Goal: Task Accomplishment & Management: Manage account settings

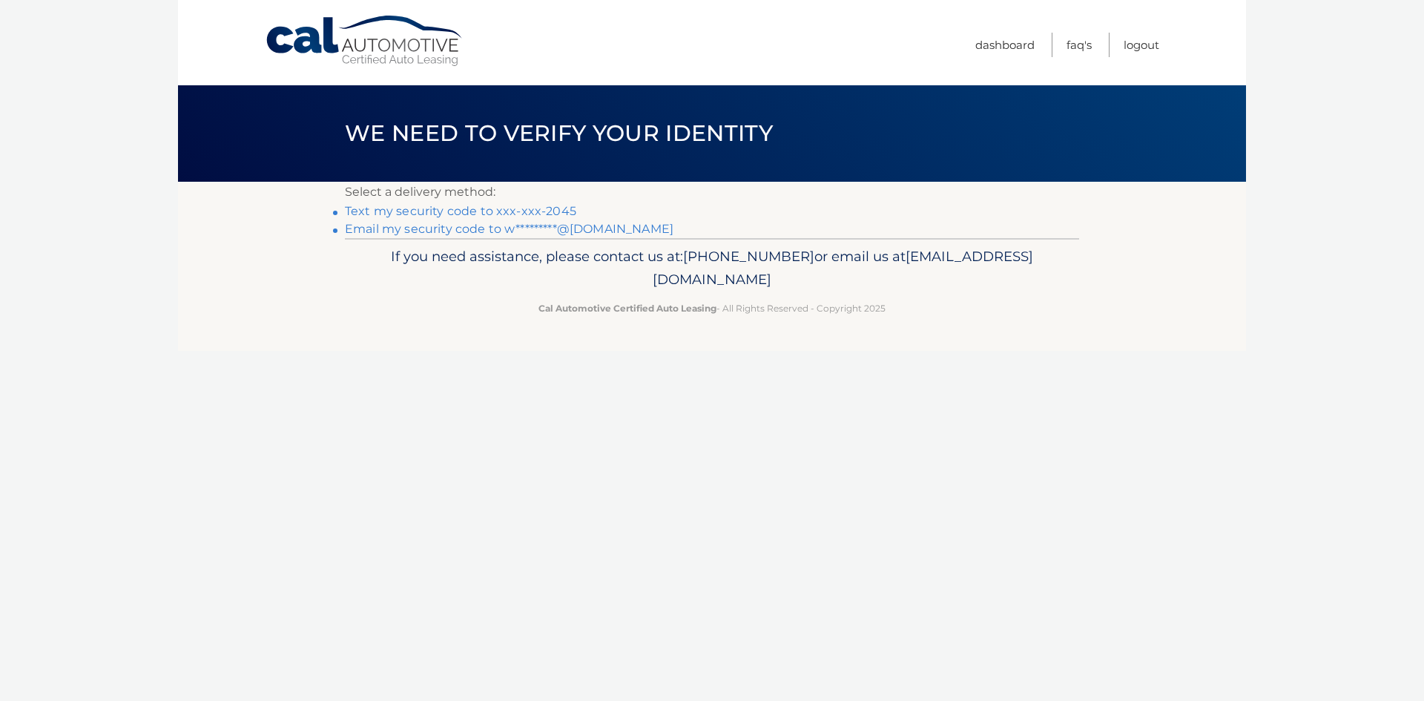
click at [454, 211] on link "Text my security code to xxx-xxx-2045" at bounding box center [460, 211] width 231 height 14
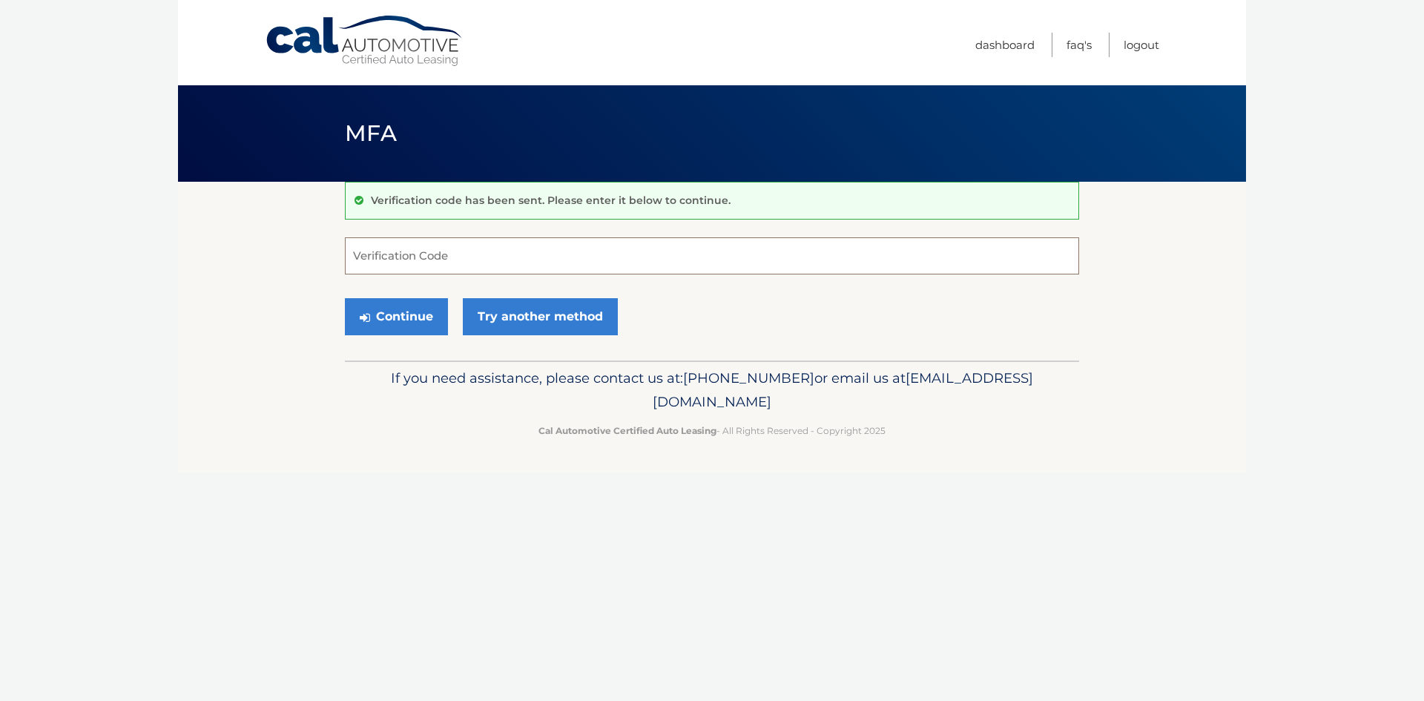
click at [463, 257] on input "Verification Code" at bounding box center [712, 255] width 734 height 37
click at [433, 260] on input "Verification Code" at bounding box center [712, 255] width 734 height 37
type input "683747"
click at [345, 298] on button "Continue" at bounding box center [396, 316] width 103 height 37
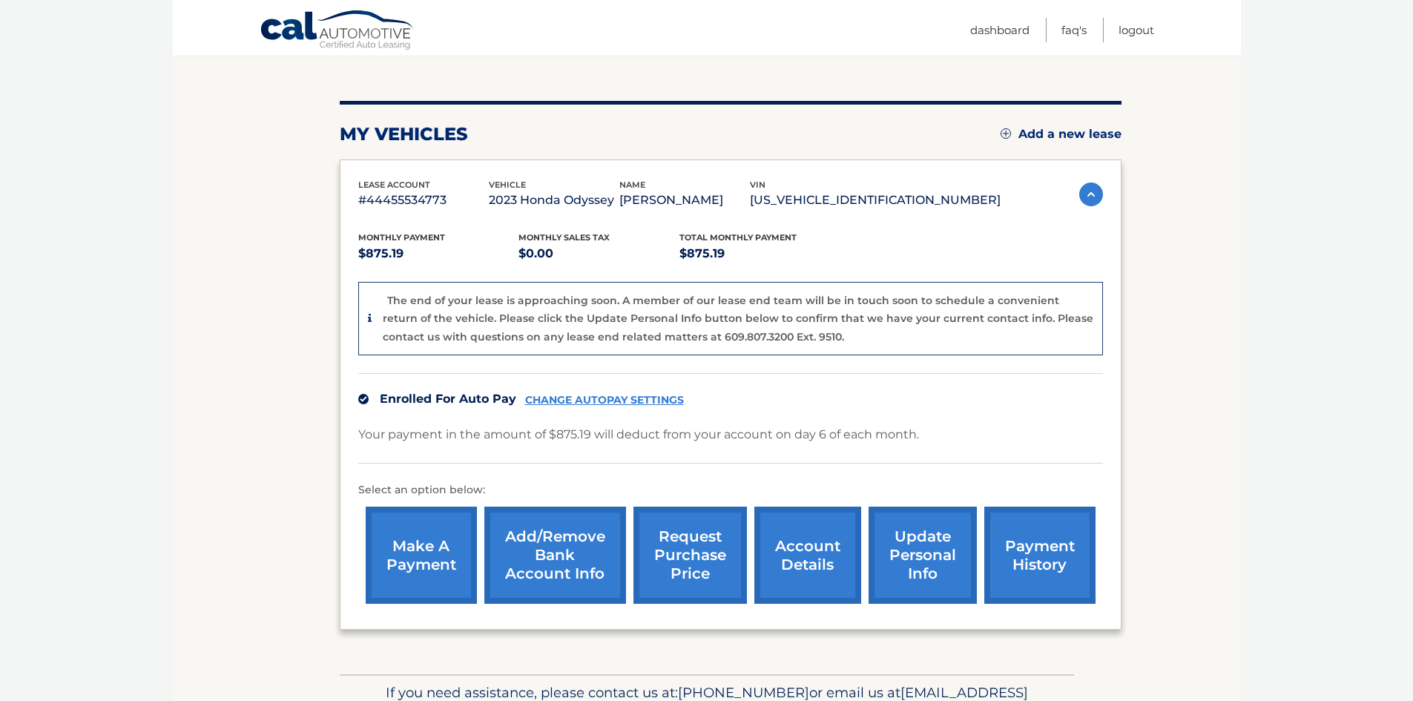
scroll to position [148, 0]
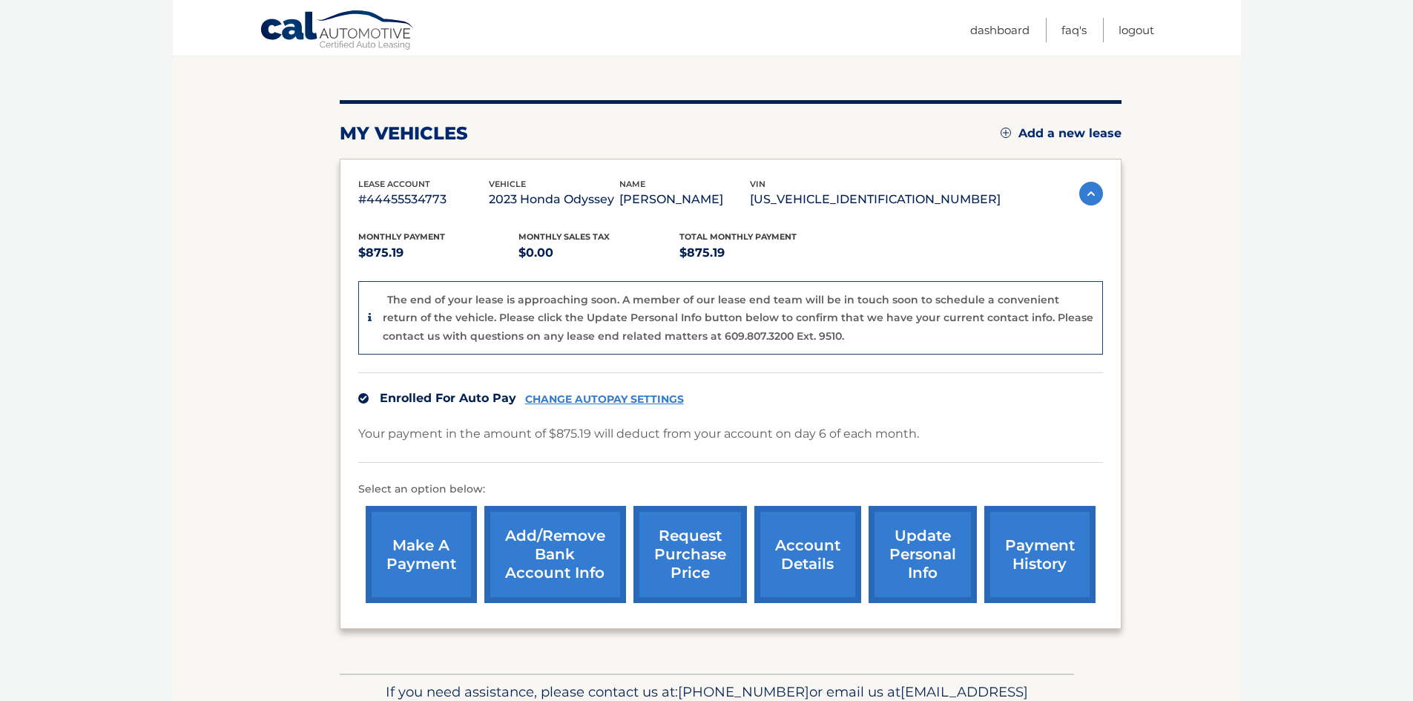
click at [632, 404] on link "CHANGE AUTOPAY SETTINGS" at bounding box center [604, 399] width 159 height 13
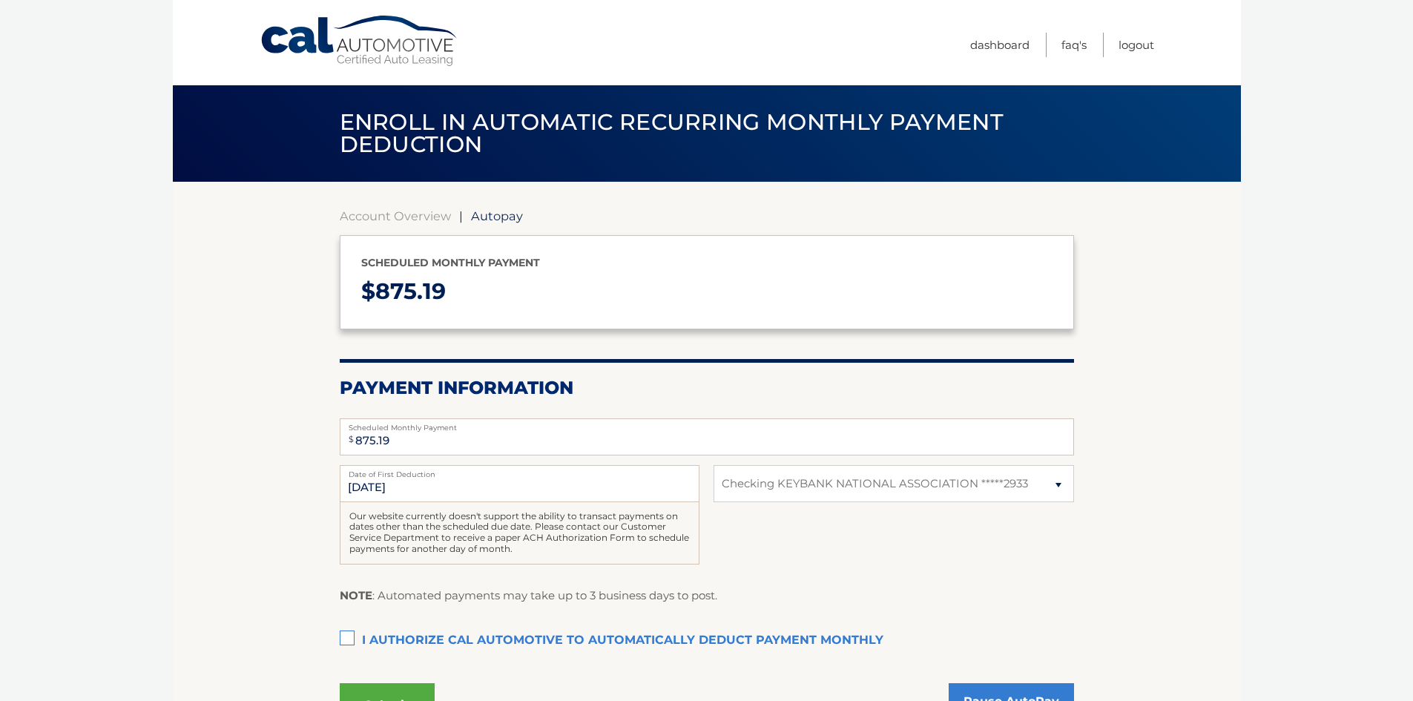
select select "OTQ1MWMxYzEtMmI5NC00YjU3LWI2OTQtNzdhNzhlNTZmMTZj"
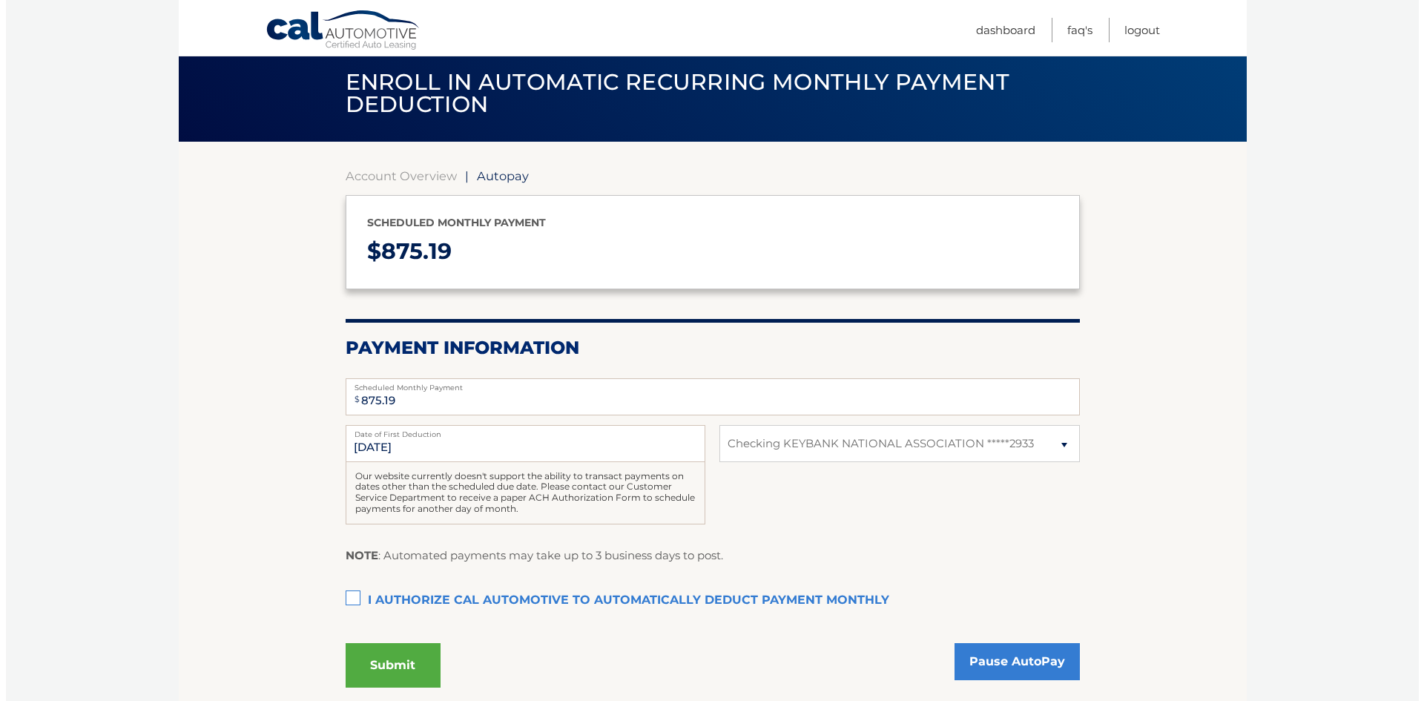
scroll to position [148, 0]
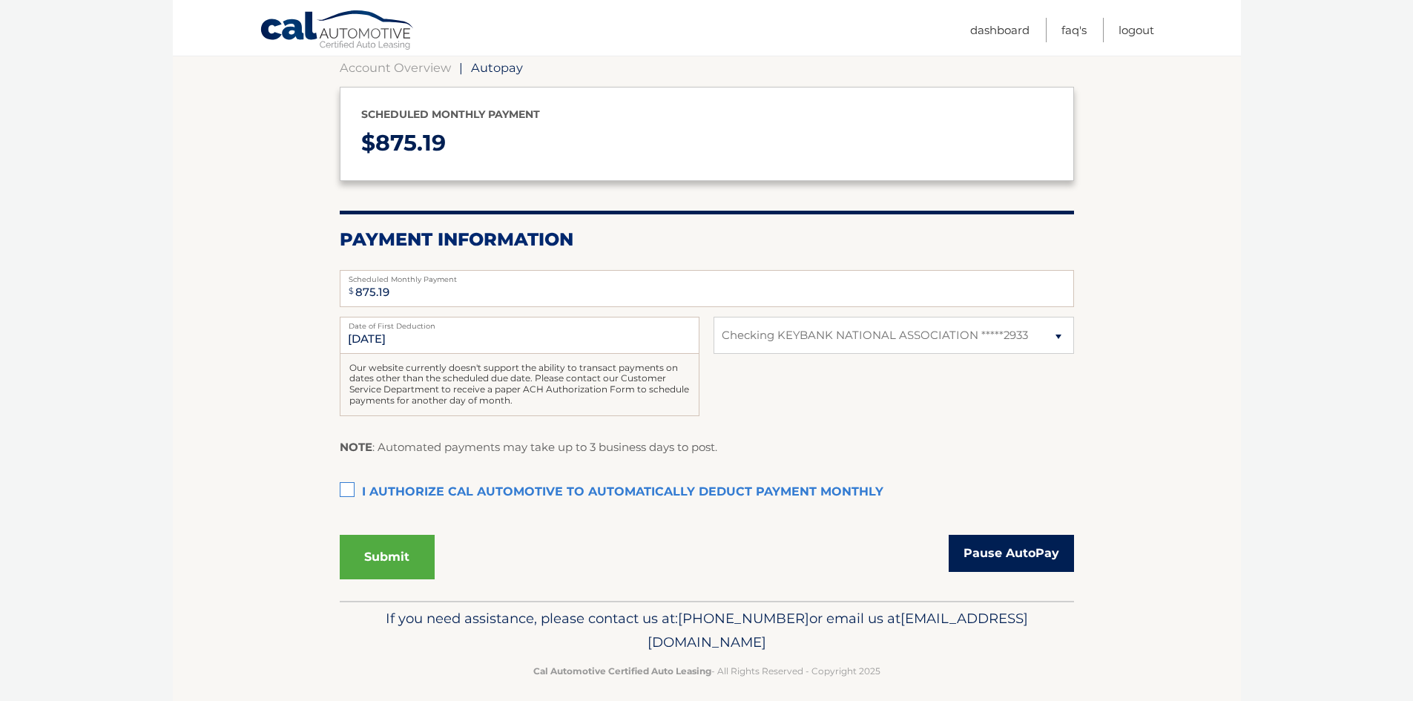
click at [971, 564] on link "Pause AutoPay" at bounding box center [1011, 553] width 125 height 37
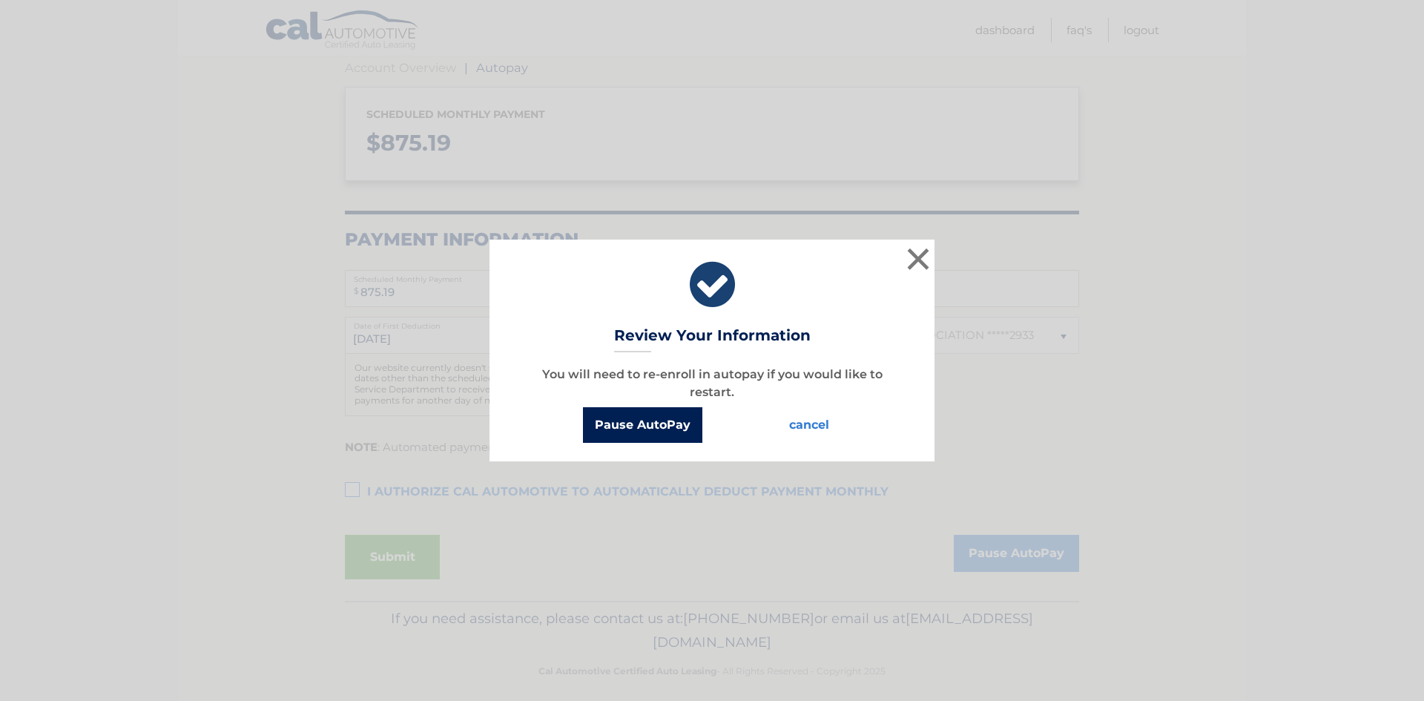
click at [688, 429] on button "Pause AutoPay" at bounding box center [642, 425] width 119 height 36
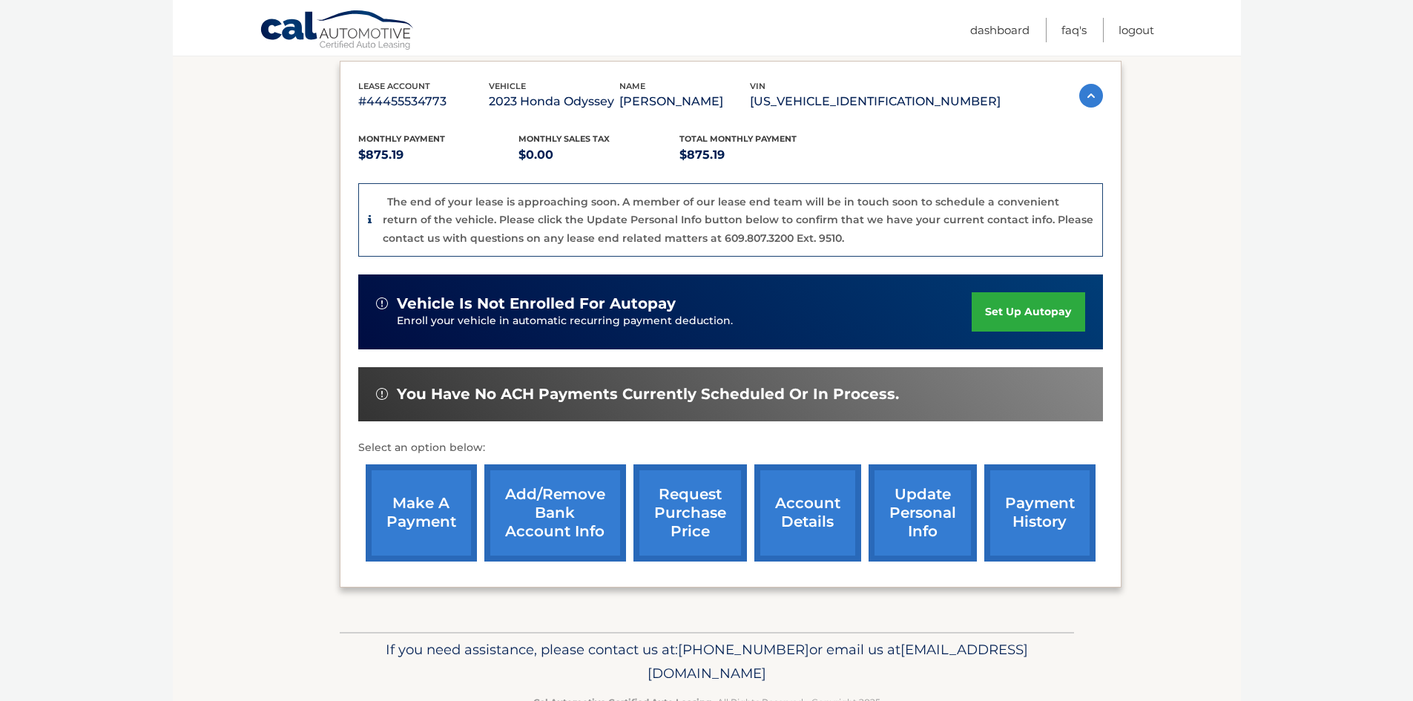
scroll to position [290, 0]
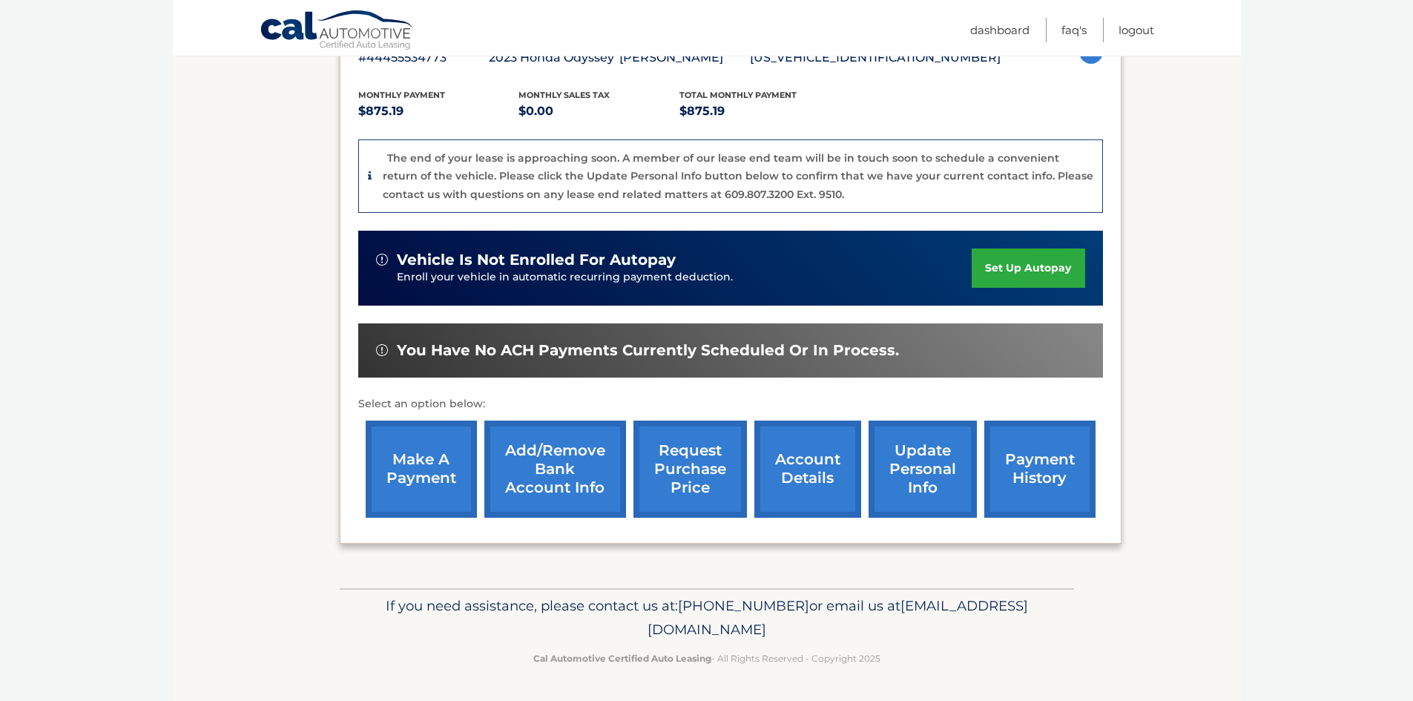
click at [817, 481] on link "account details" at bounding box center [807, 468] width 107 height 97
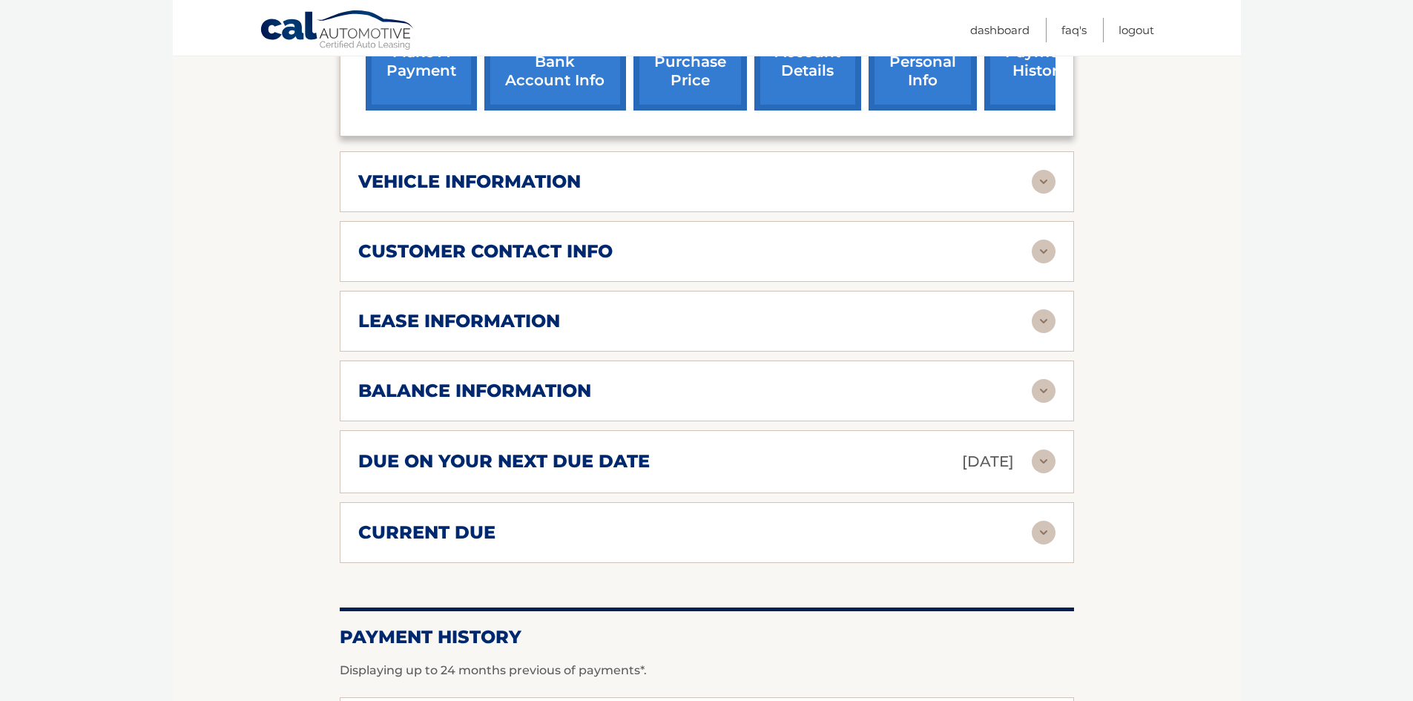
scroll to position [667, 0]
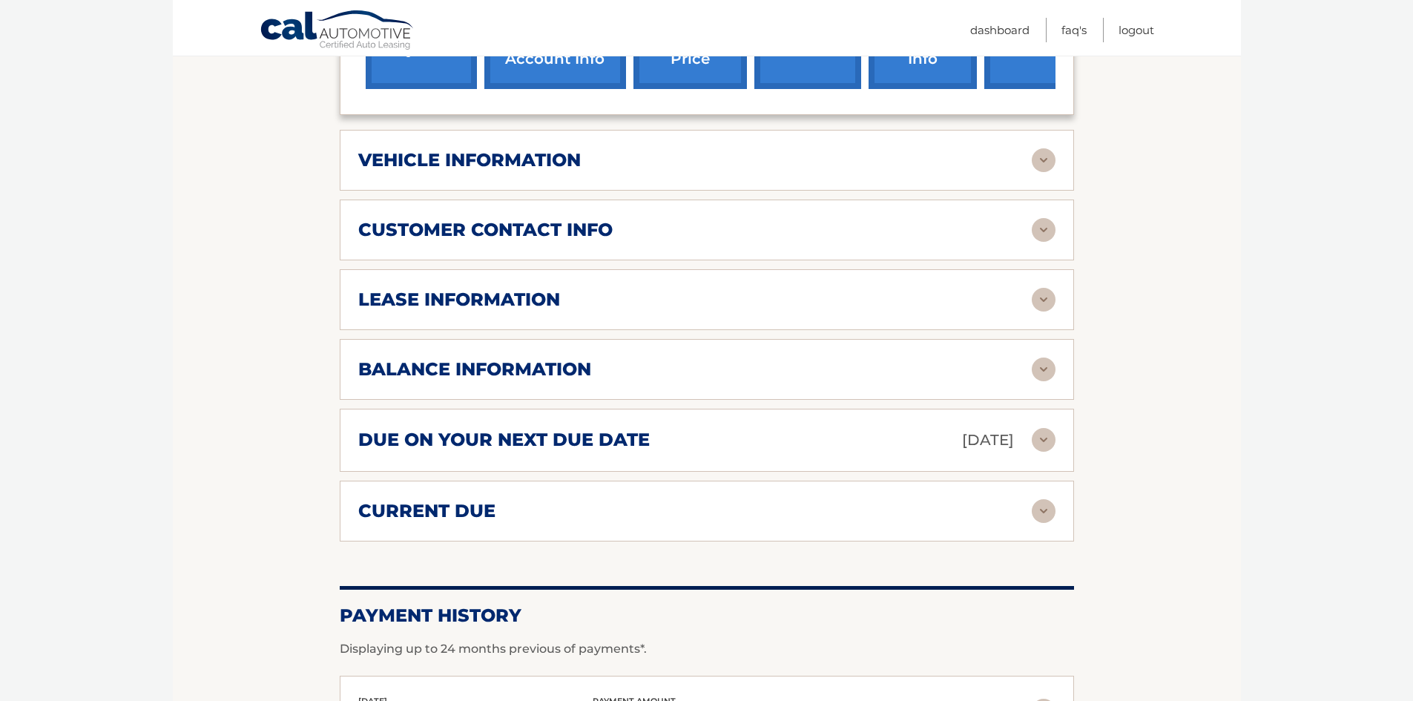
click at [1046, 152] on div "vehicle information vehicle Year [DATE] vehicle make Honda vehicle model Odysse…" at bounding box center [707, 160] width 734 height 61
click at [1040, 148] on img at bounding box center [1044, 160] width 24 height 24
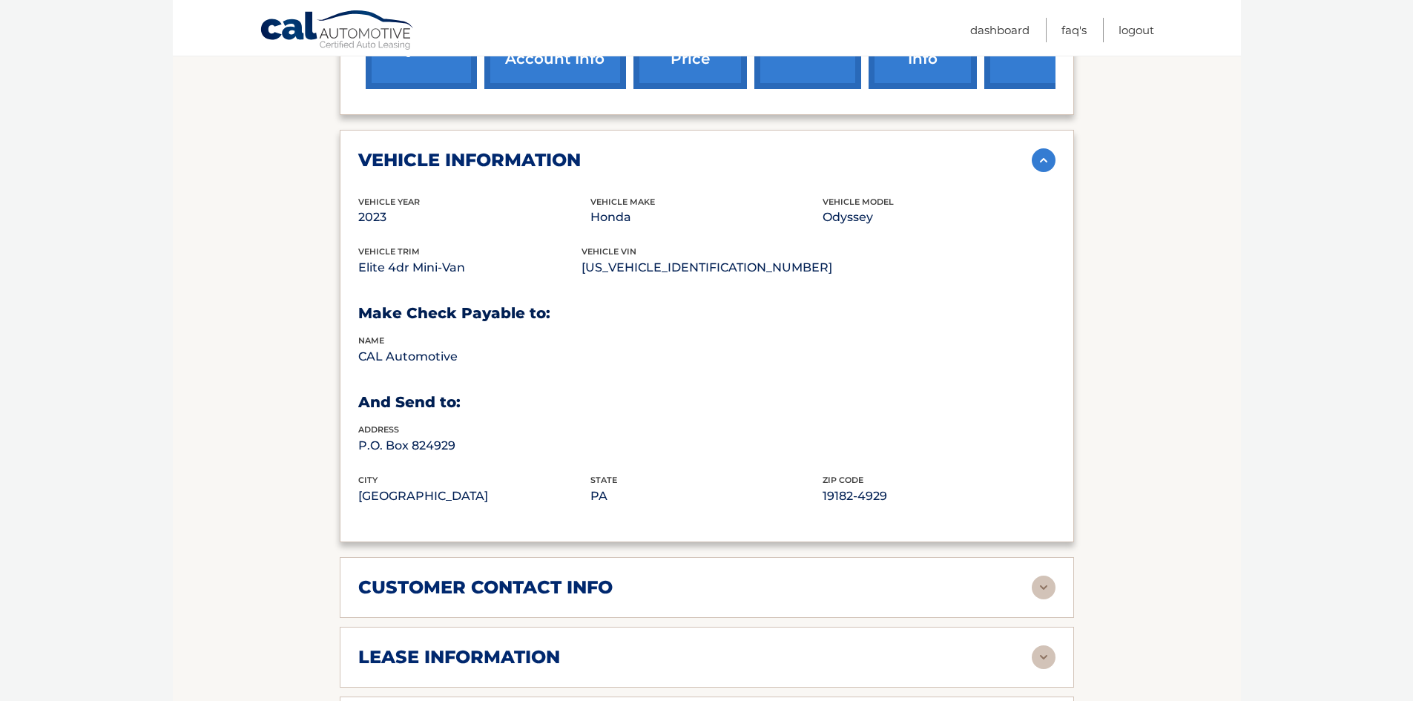
click at [1040, 148] on img at bounding box center [1044, 160] width 24 height 24
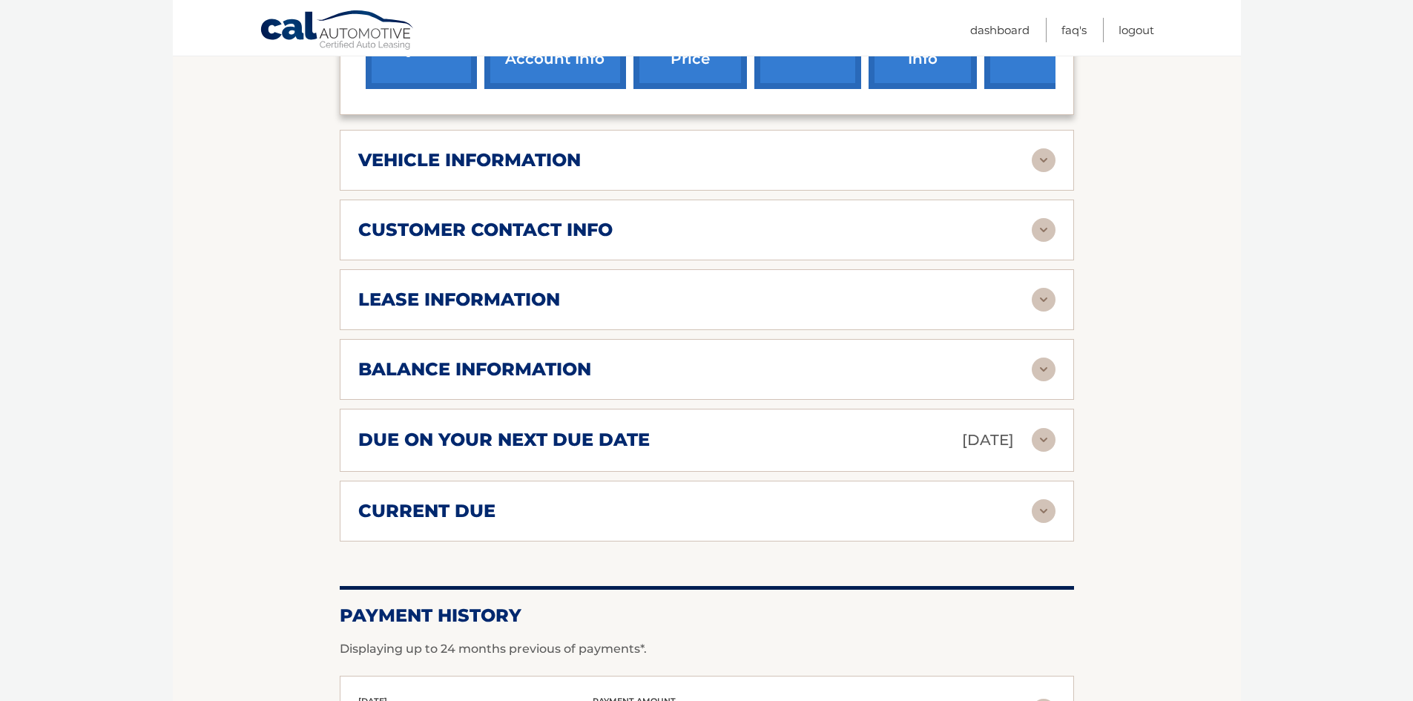
click at [1040, 218] on img at bounding box center [1044, 230] width 24 height 24
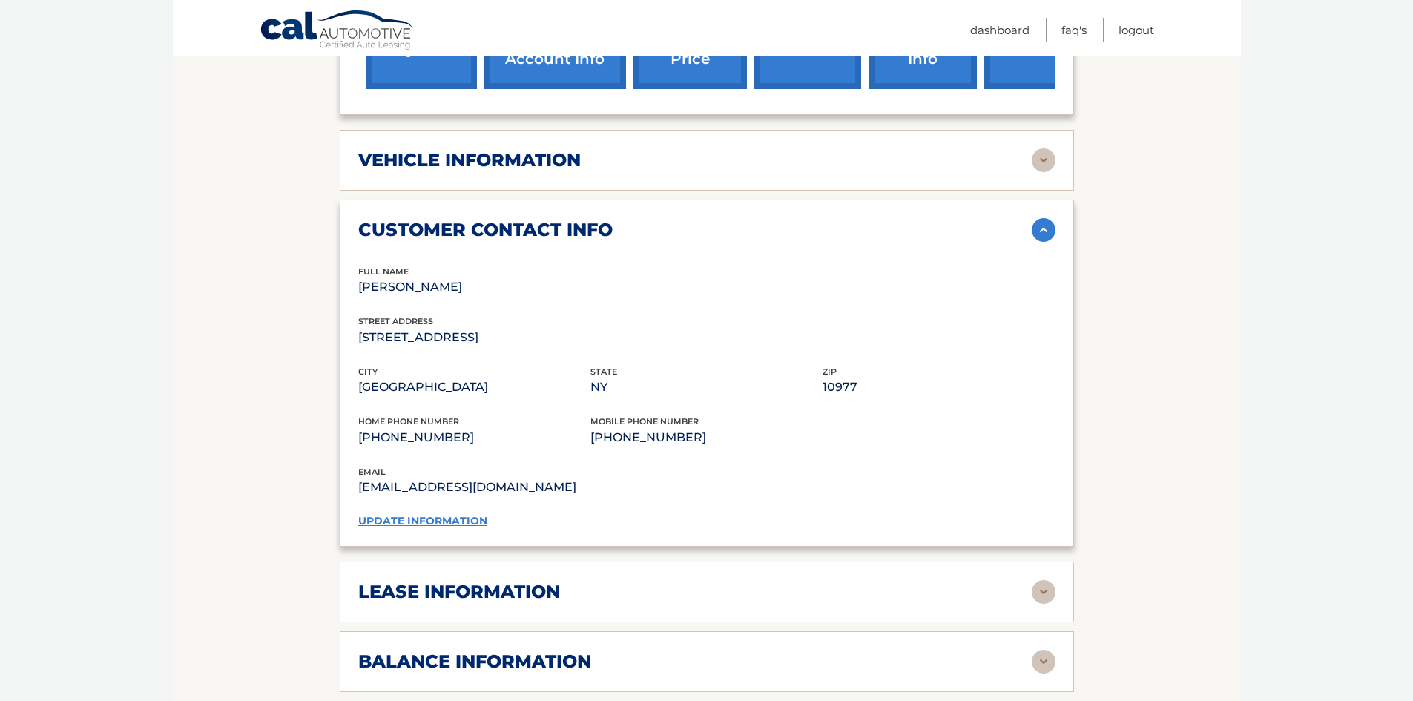
click at [1040, 218] on img at bounding box center [1044, 230] width 24 height 24
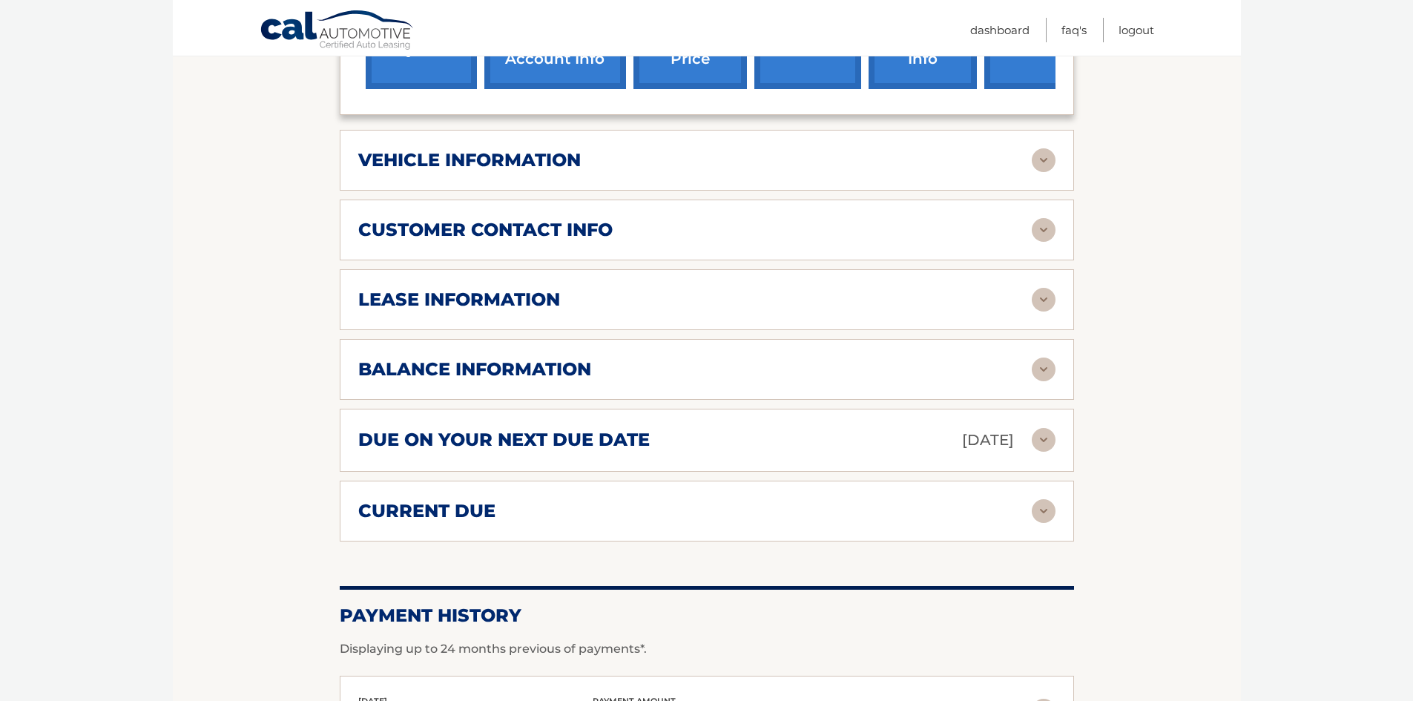
click at [1046, 288] on img at bounding box center [1044, 300] width 24 height 24
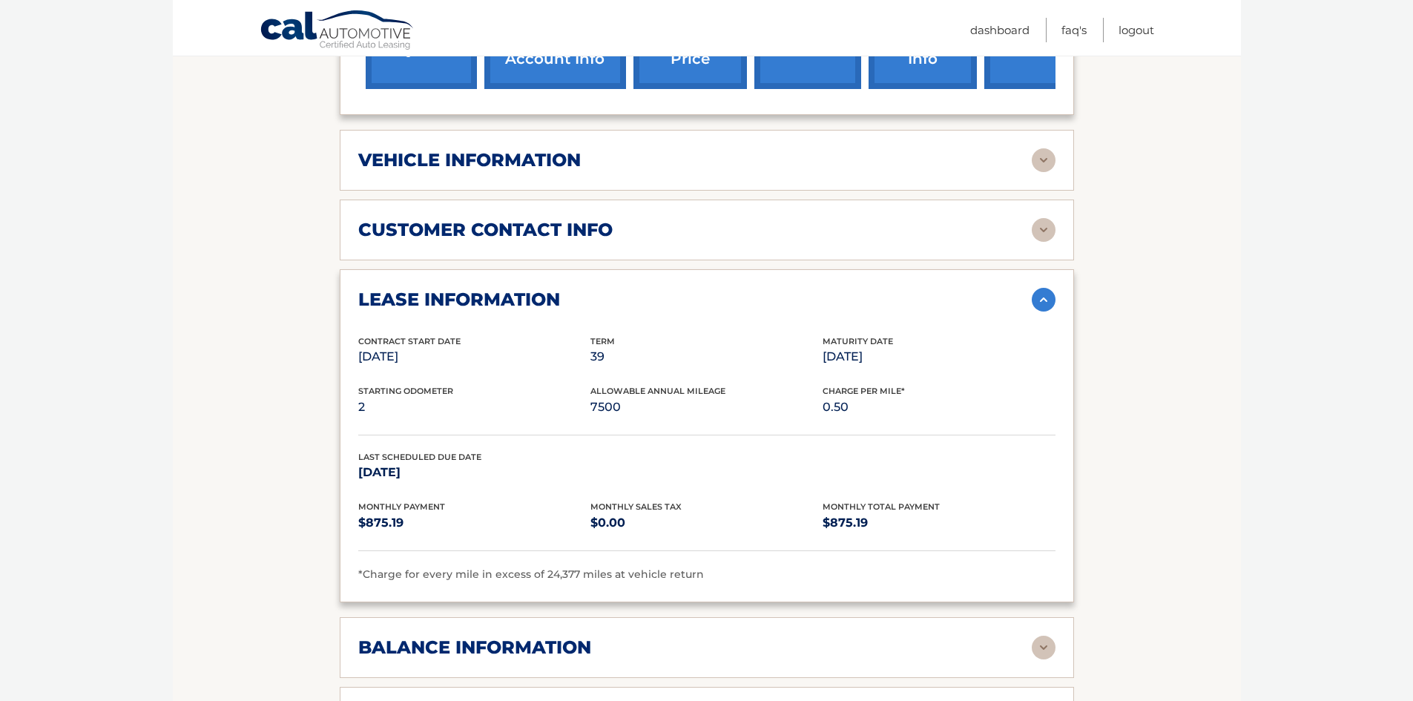
click at [1032, 288] on img at bounding box center [1044, 300] width 24 height 24
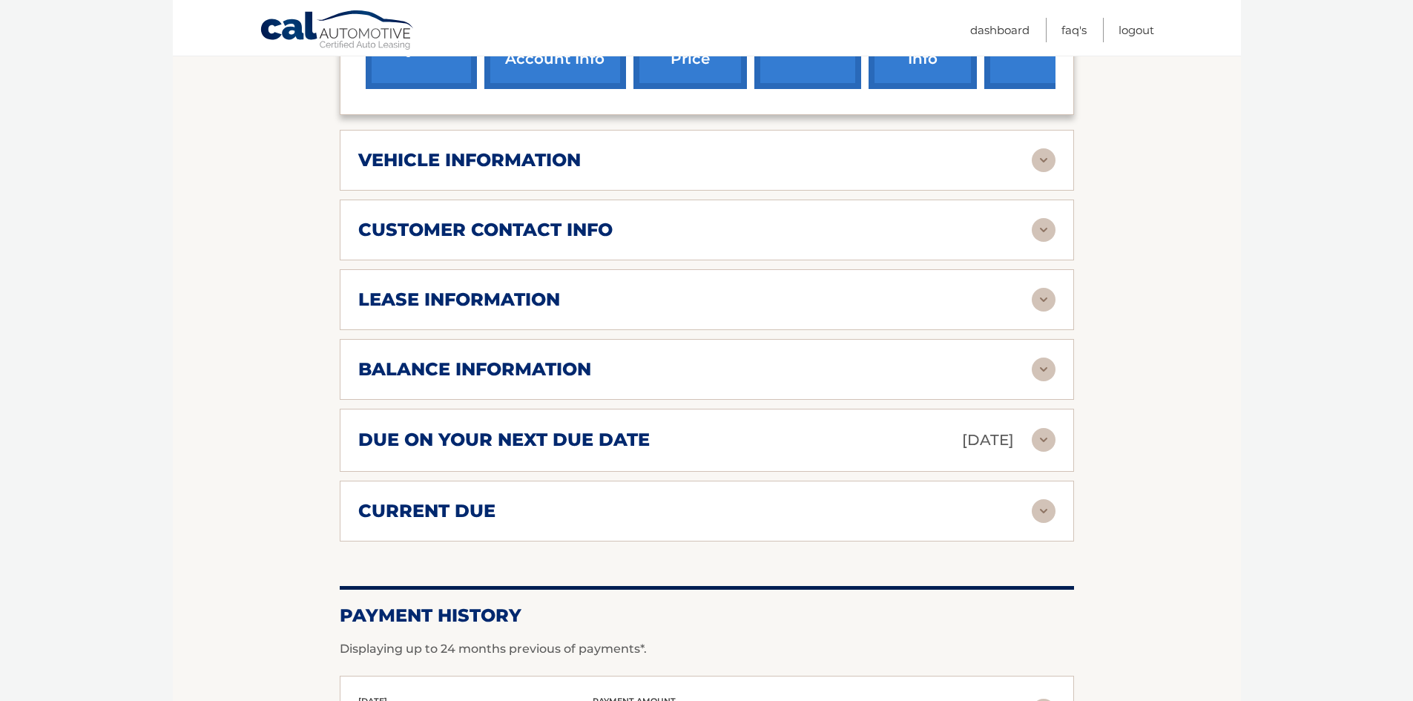
click at [1049, 357] on img at bounding box center [1044, 369] width 24 height 24
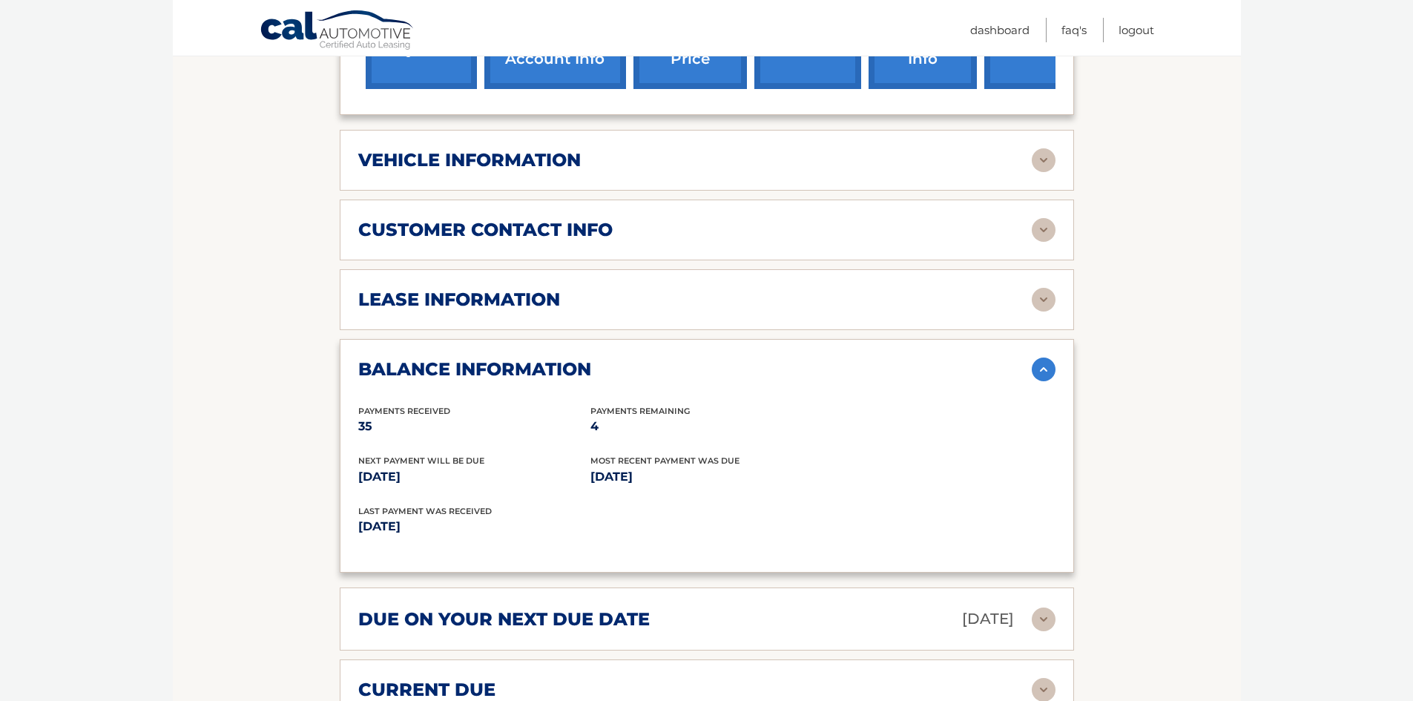
click at [1049, 357] on img at bounding box center [1044, 369] width 24 height 24
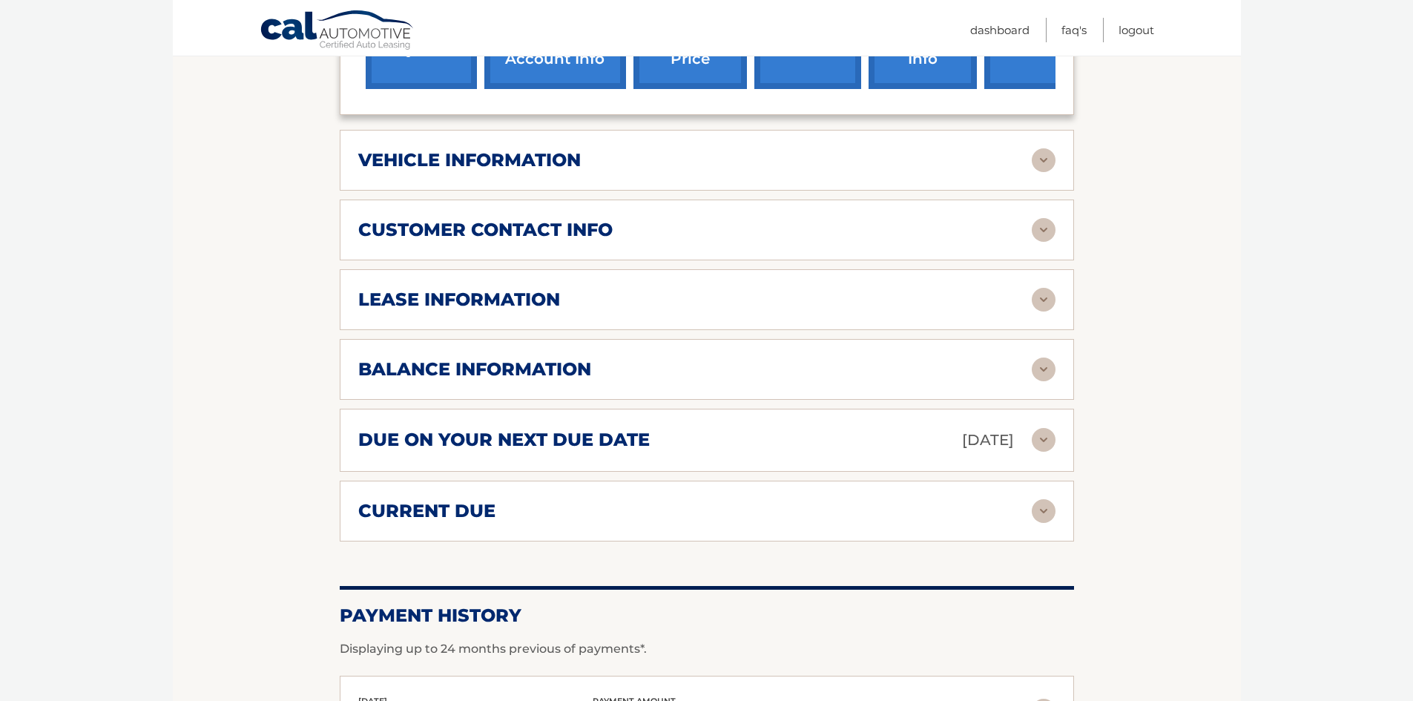
click at [1051, 428] on img at bounding box center [1044, 440] width 24 height 24
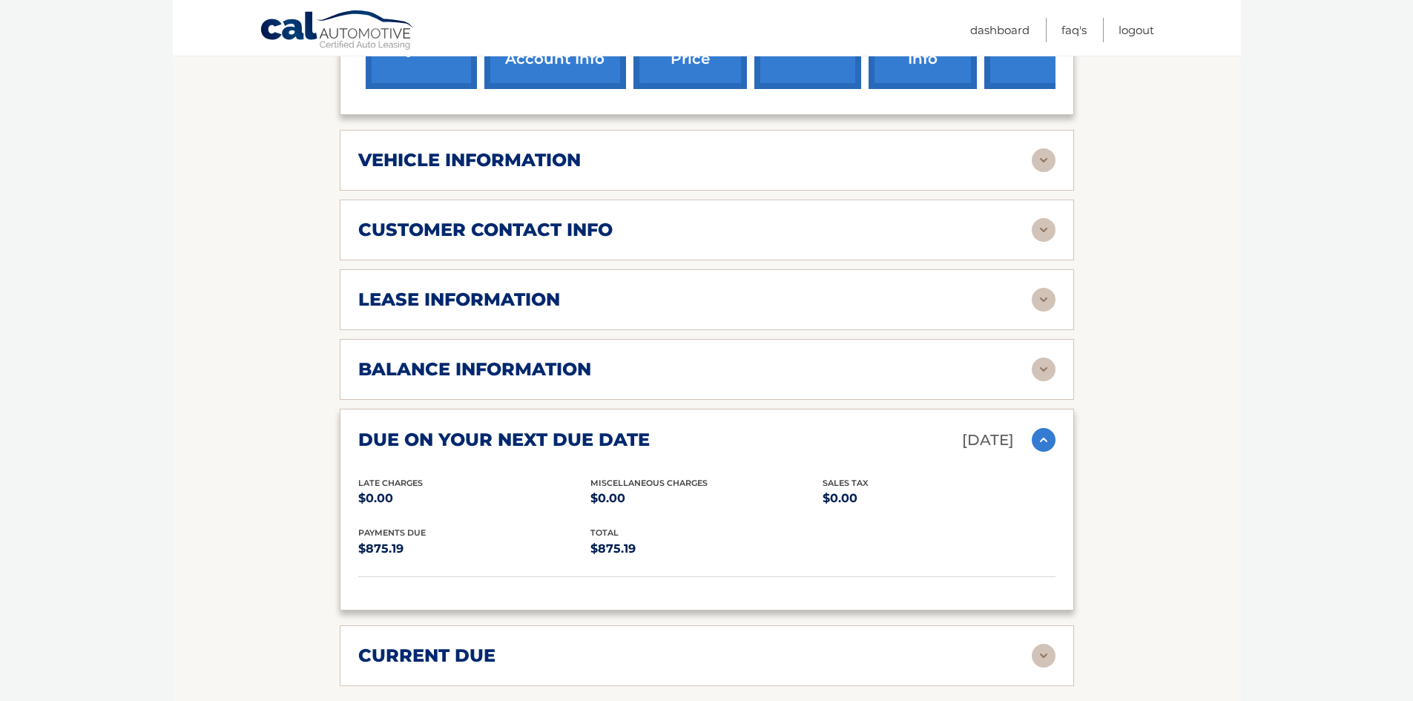
click at [1051, 428] on img at bounding box center [1044, 440] width 24 height 24
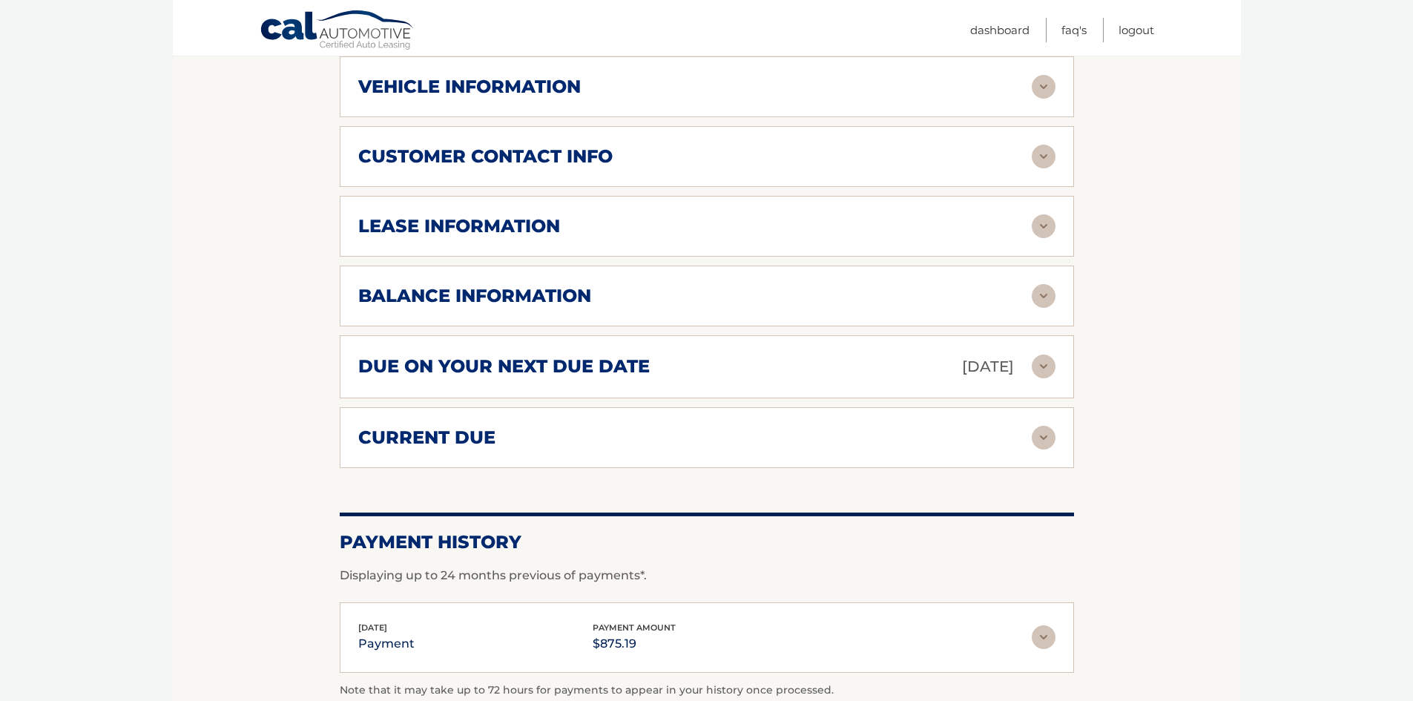
scroll to position [742, 0]
click at [1051, 425] on img at bounding box center [1044, 437] width 24 height 24
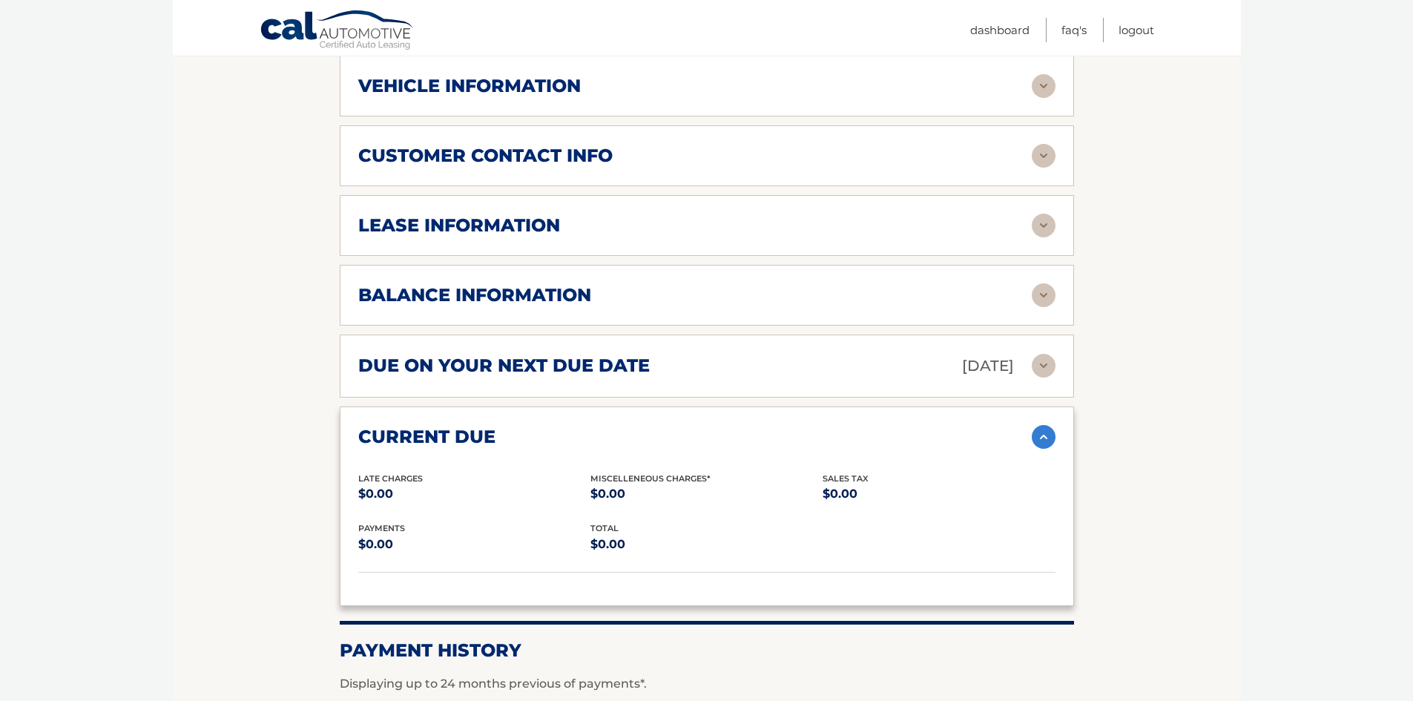
click at [1051, 425] on img at bounding box center [1044, 437] width 24 height 24
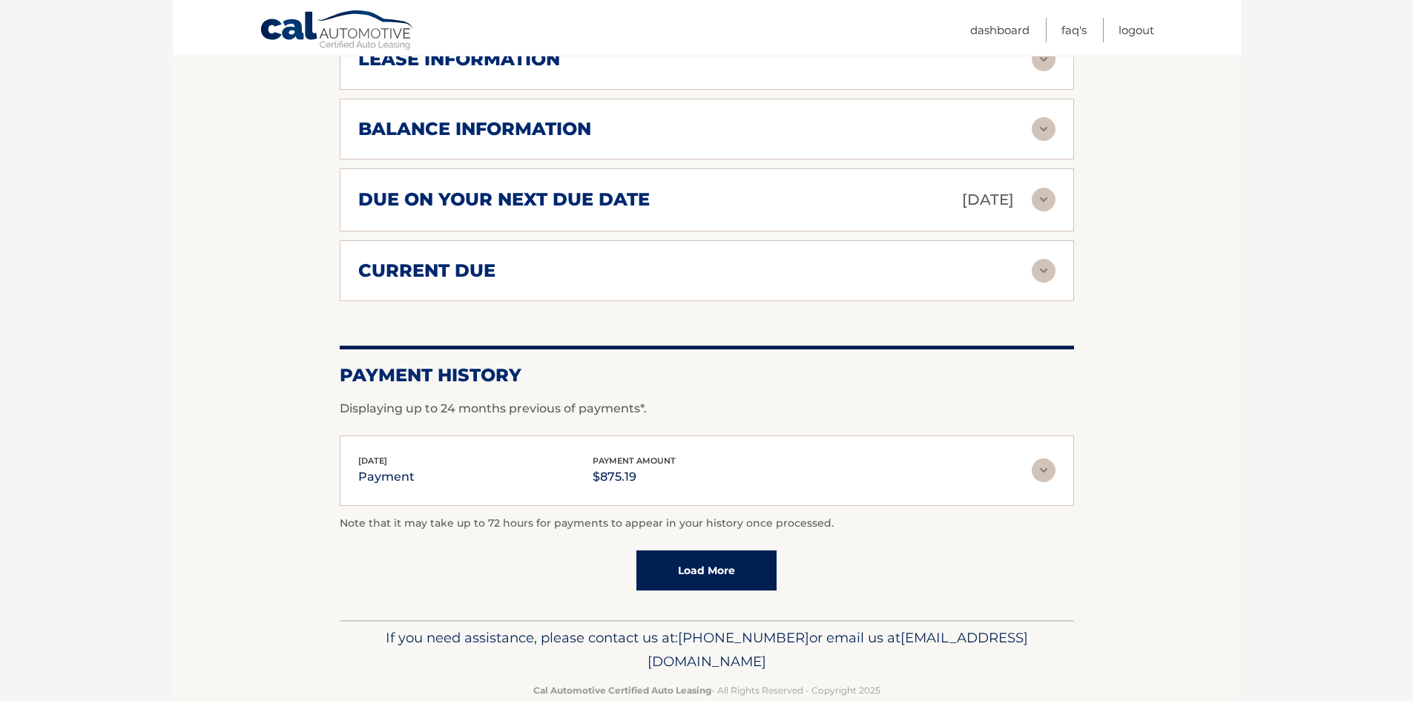
scroll to position [918, 0]
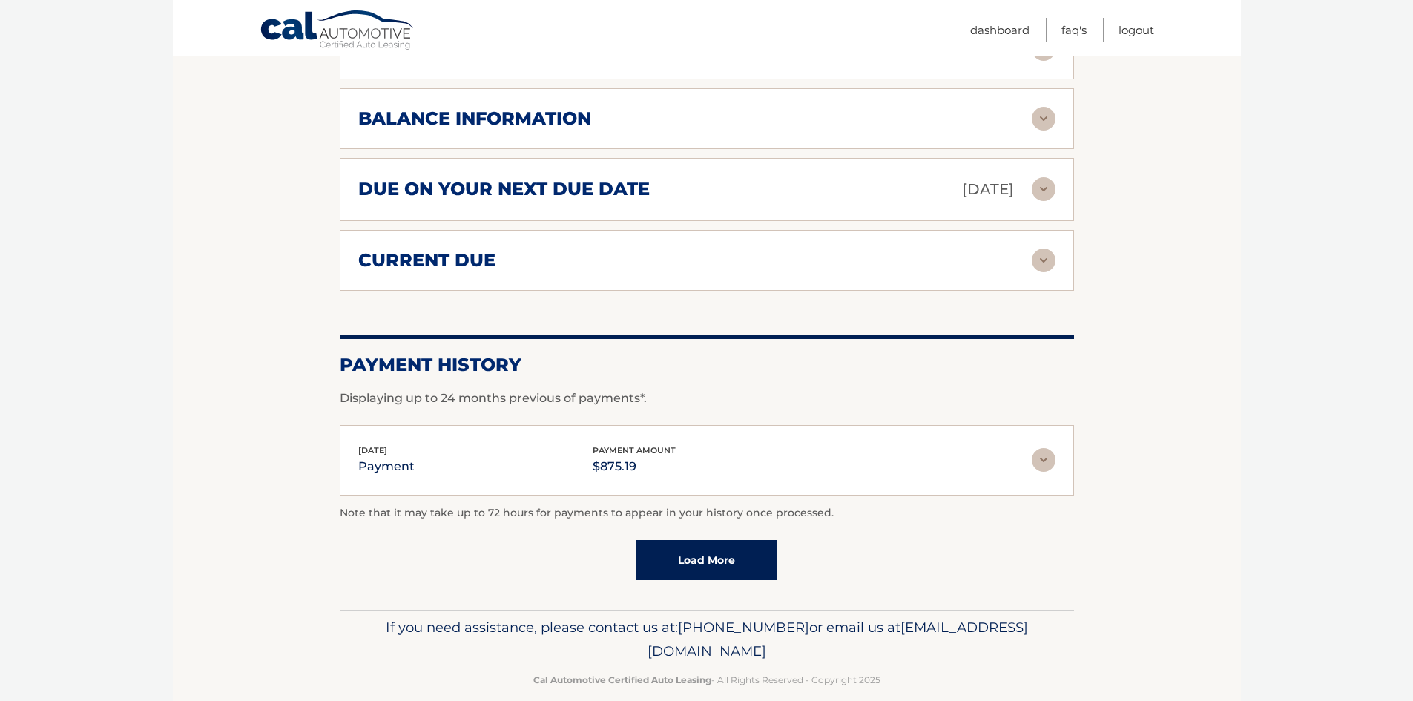
click at [1044, 448] on img at bounding box center [1044, 460] width 24 height 24
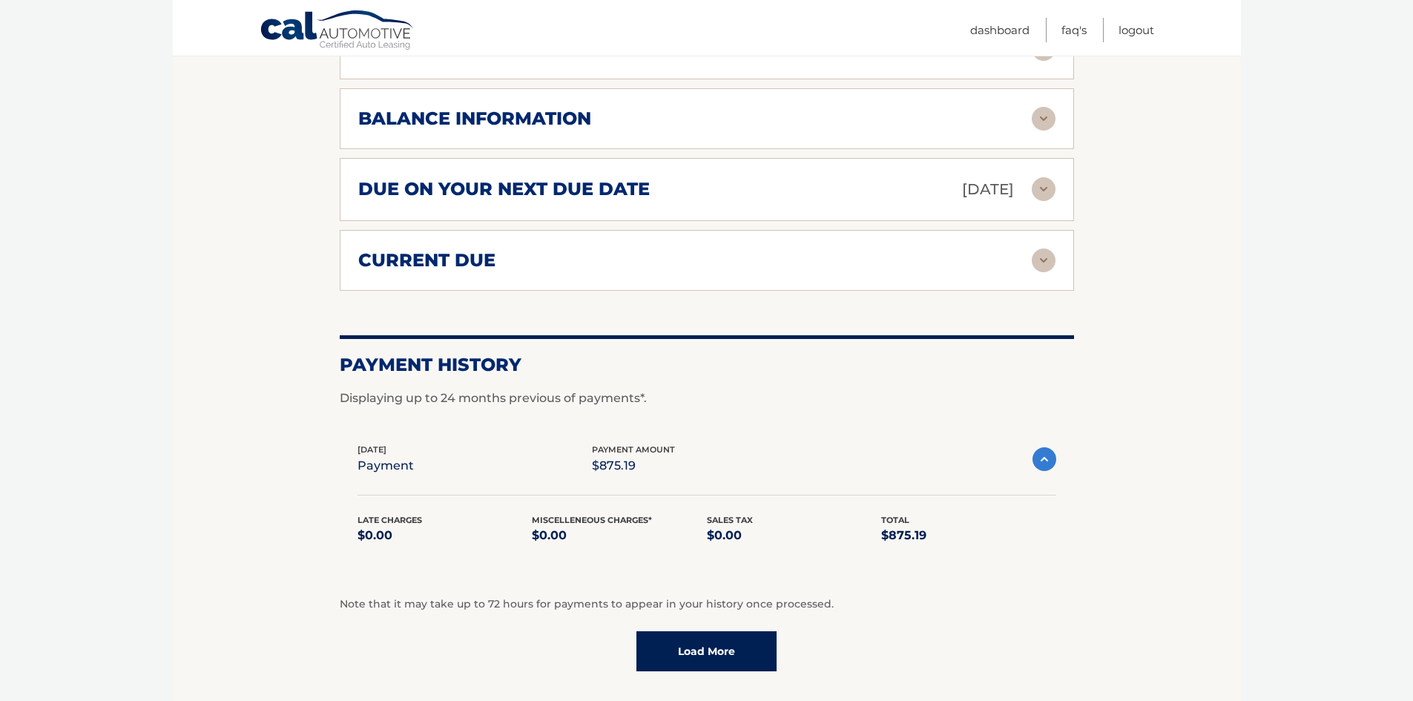
click at [1044, 447] on img at bounding box center [1044, 459] width 24 height 24
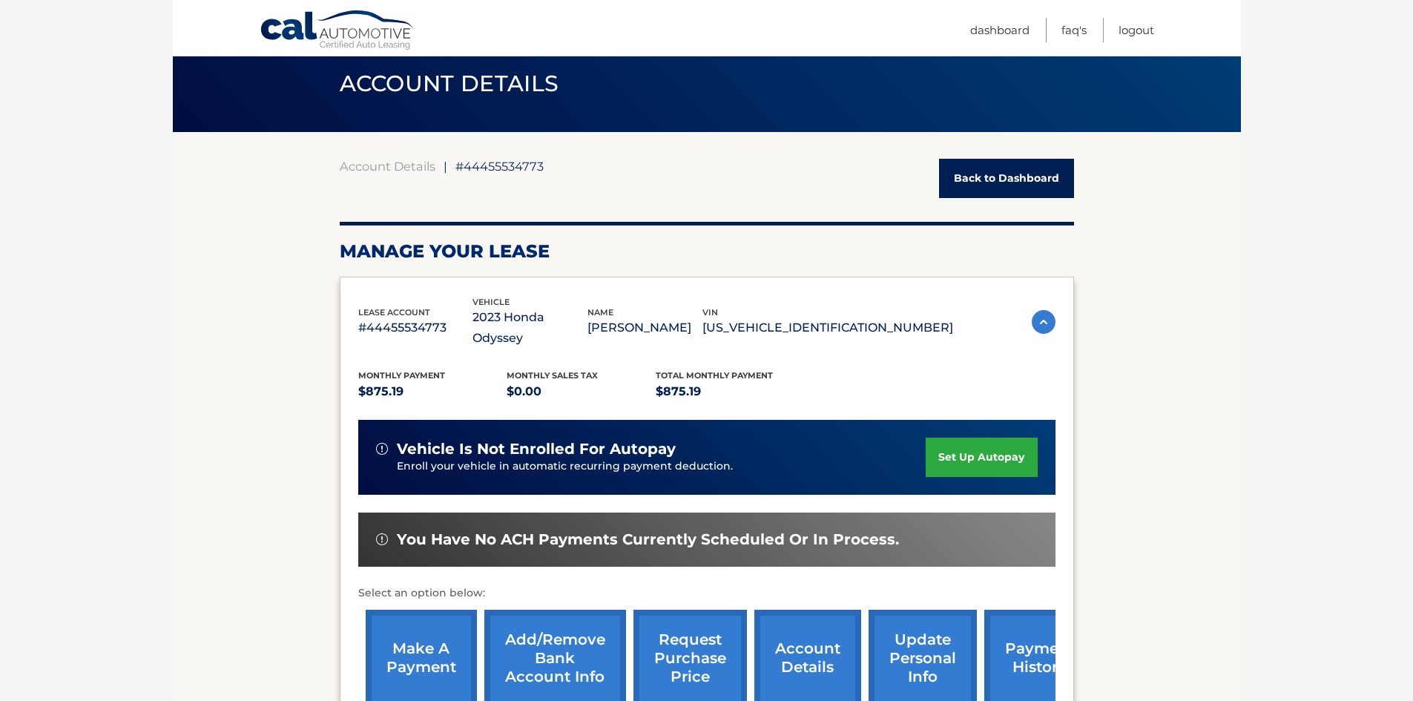
scroll to position [0, 0]
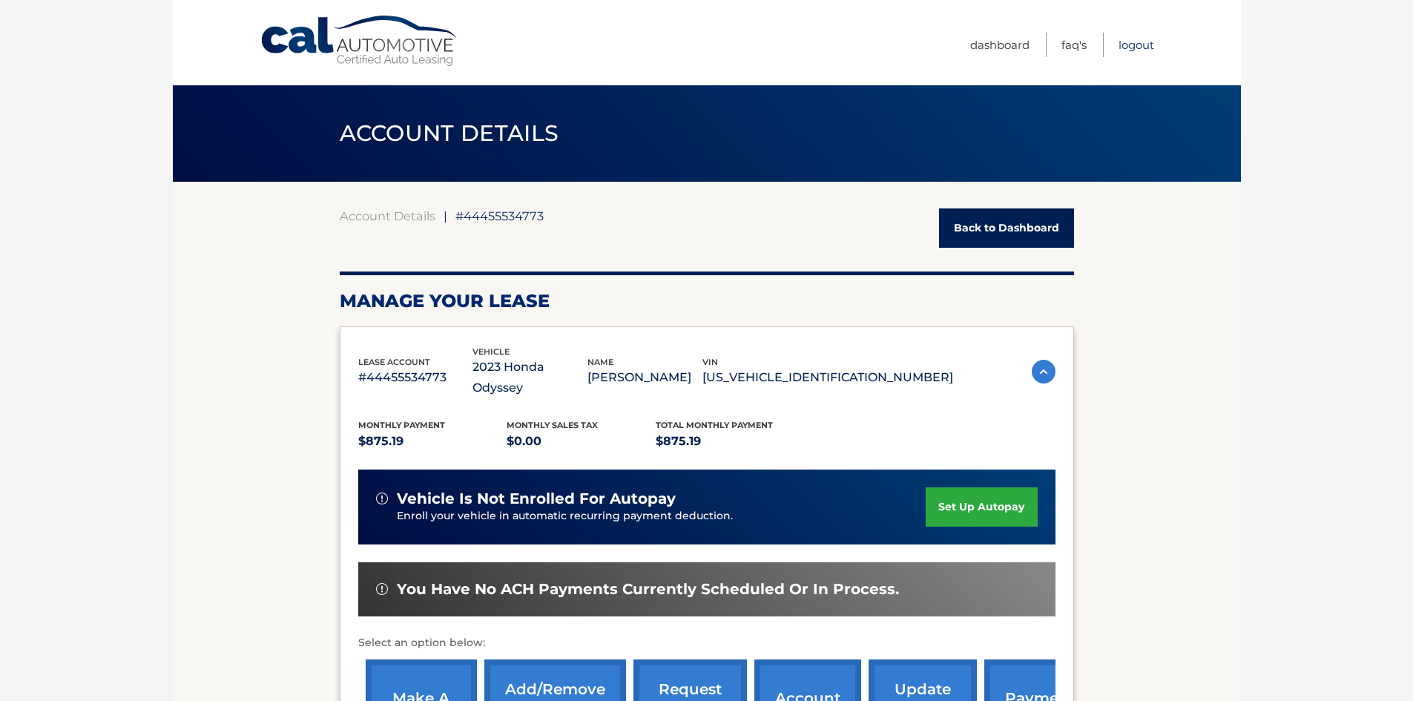
click at [1138, 39] on link "Logout" at bounding box center [1136, 45] width 36 height 24
